Goal: Task Accomplishment & Management: Use online tool/utility

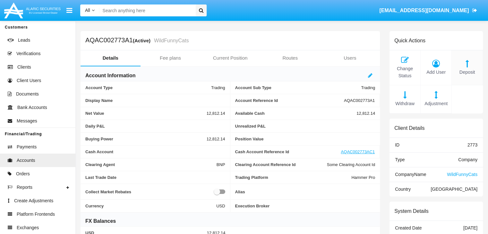
click at [467, 72] on span "Deposit" at bounding box center [467, 72] width 24 height 7
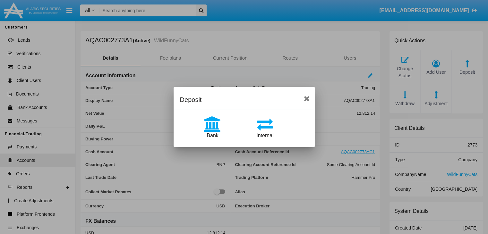
click at [265, 136] on span "Internal" at bounding box center [265, 135] width 17 height 5
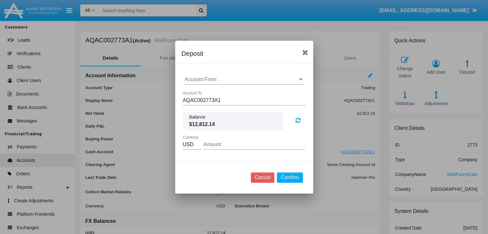
click at [244, 79] on input "Account From" at bounding box center [244, 80] width 119 height 6
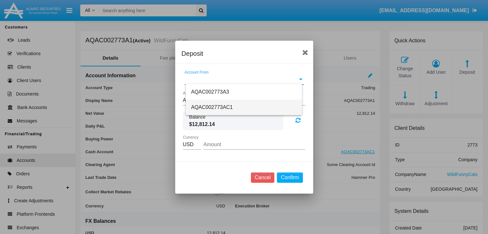
click at [211, 108] on span "AQAC002773AC1" at bounding box center [212, 107] width 42 height 5
type input "AQAC002773AC1"
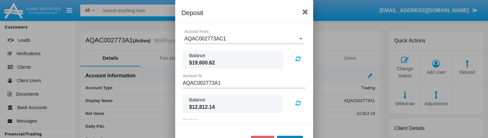
type input "13.7"
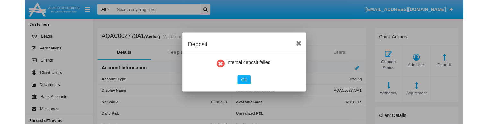
scroll to position [0, 0]
